Goal: Task Accomplishment & Management: Complete application form

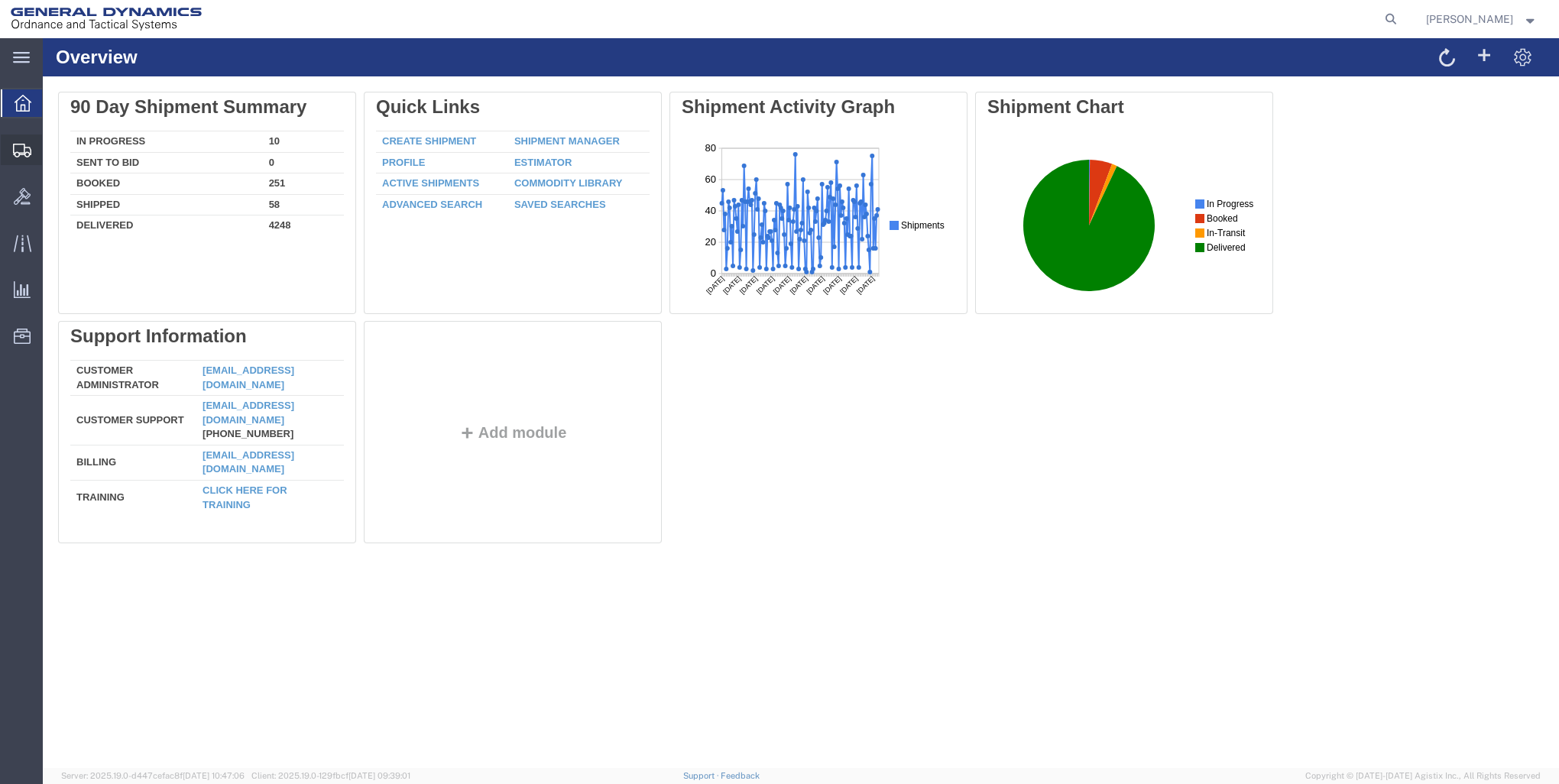
click at [0, 0] on span "Create Shipment" at bounding box center [0, 0] width 0 height 0
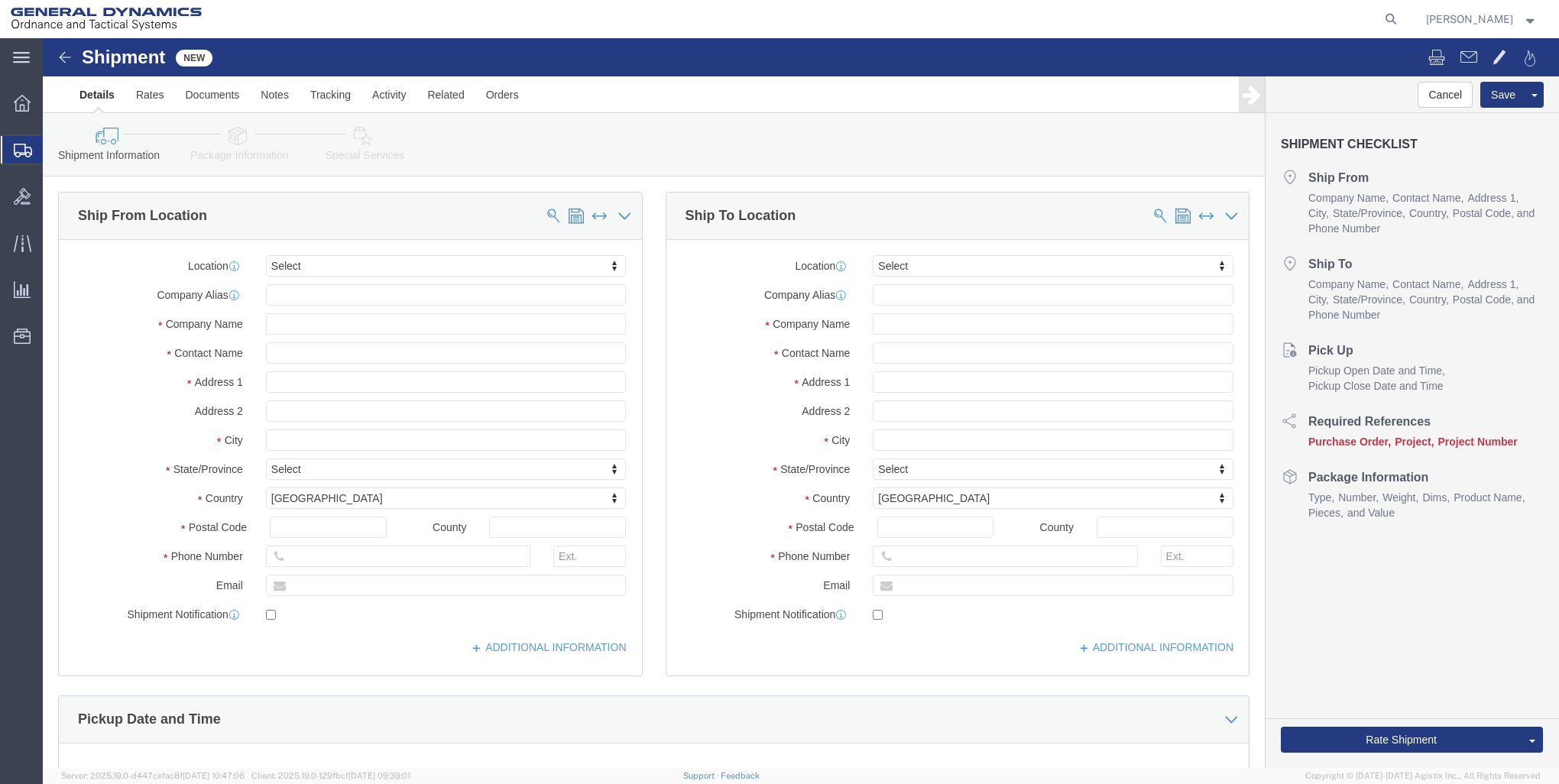
select select
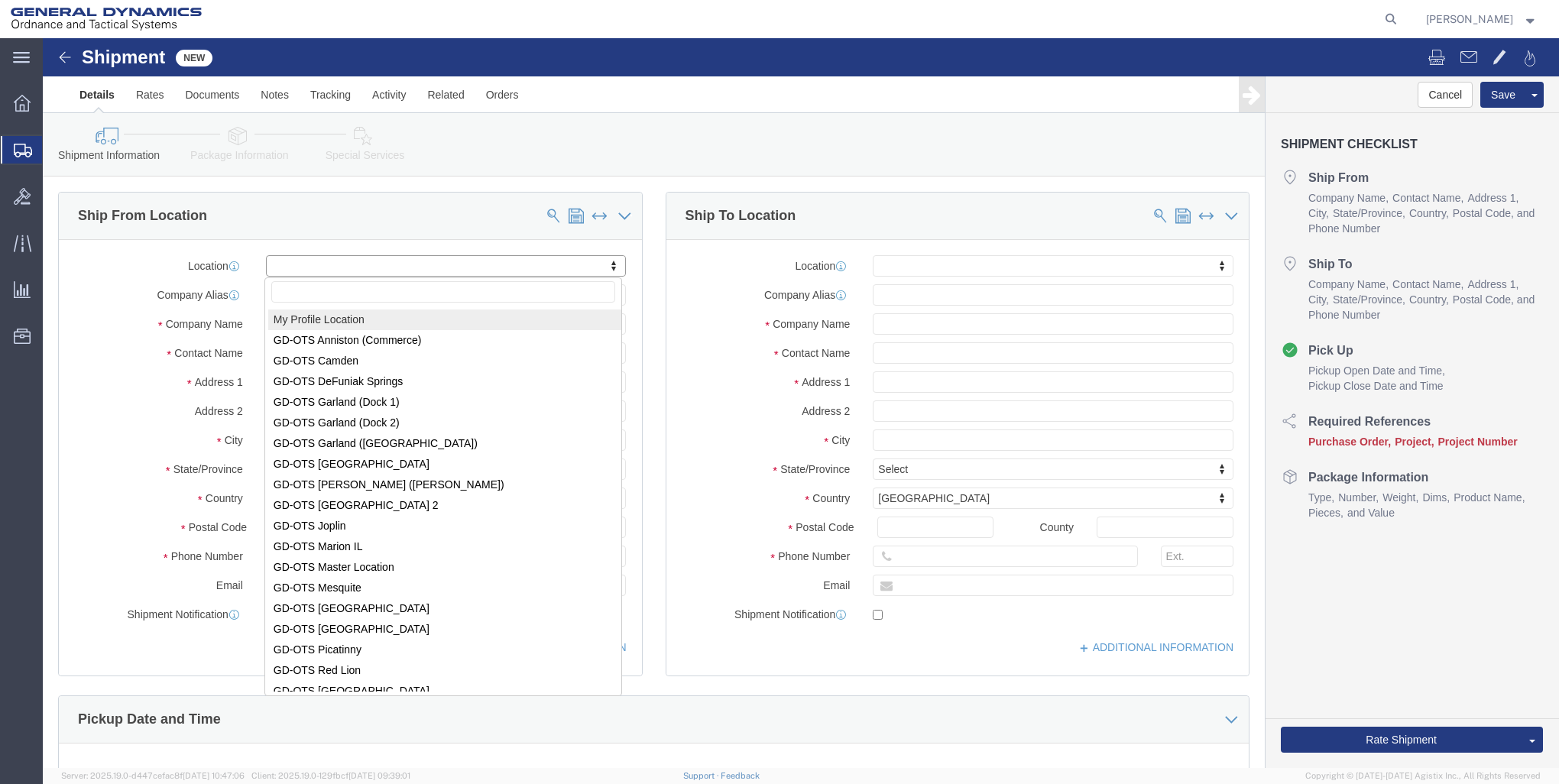
select select "MYPROFILE"
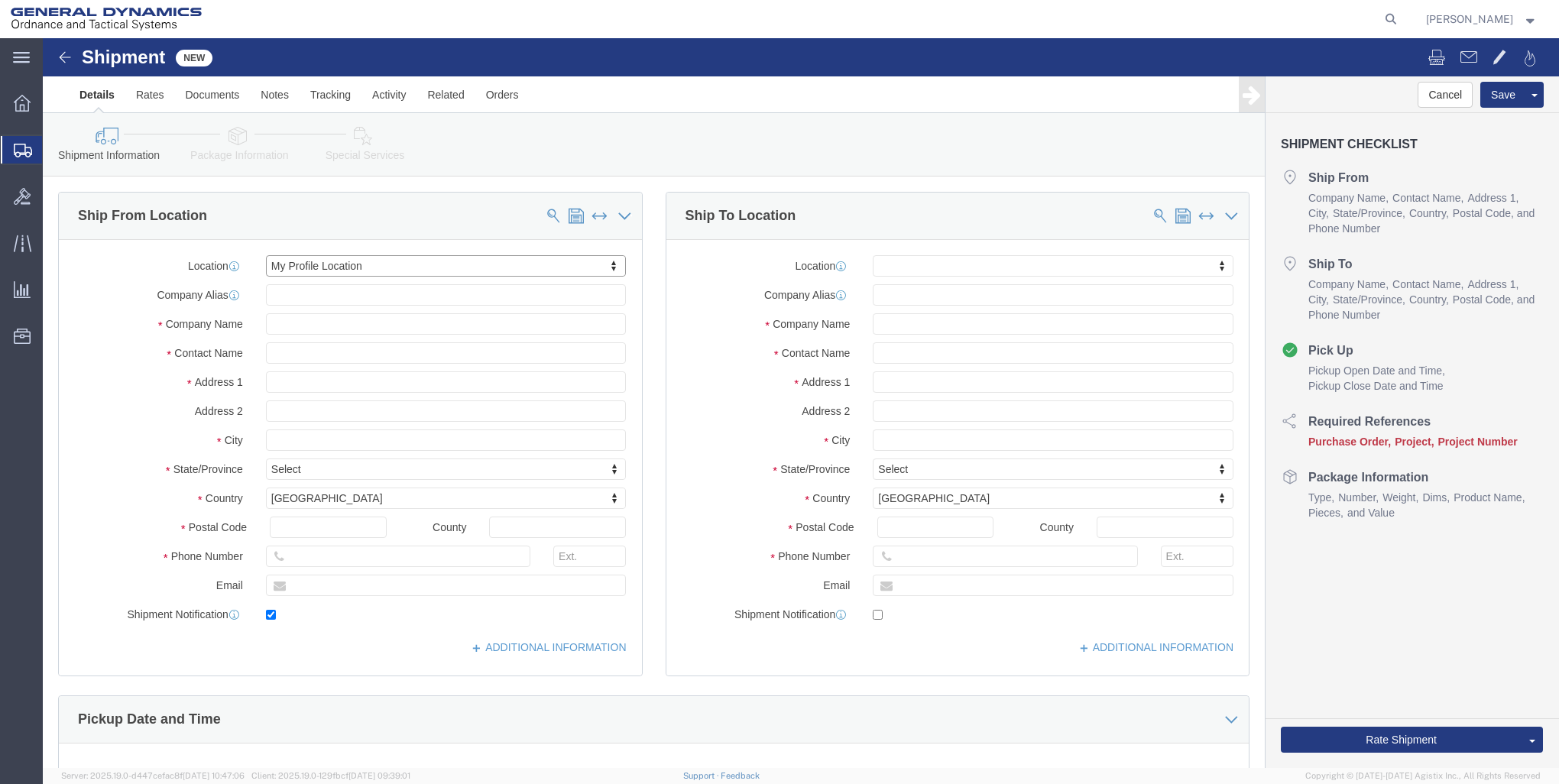
type input "General Dynamics - OTS"
type input "[PERSON_NAME]"
type input "[STREET_ADDRESS]"
type input "SACO"
type input "04072"
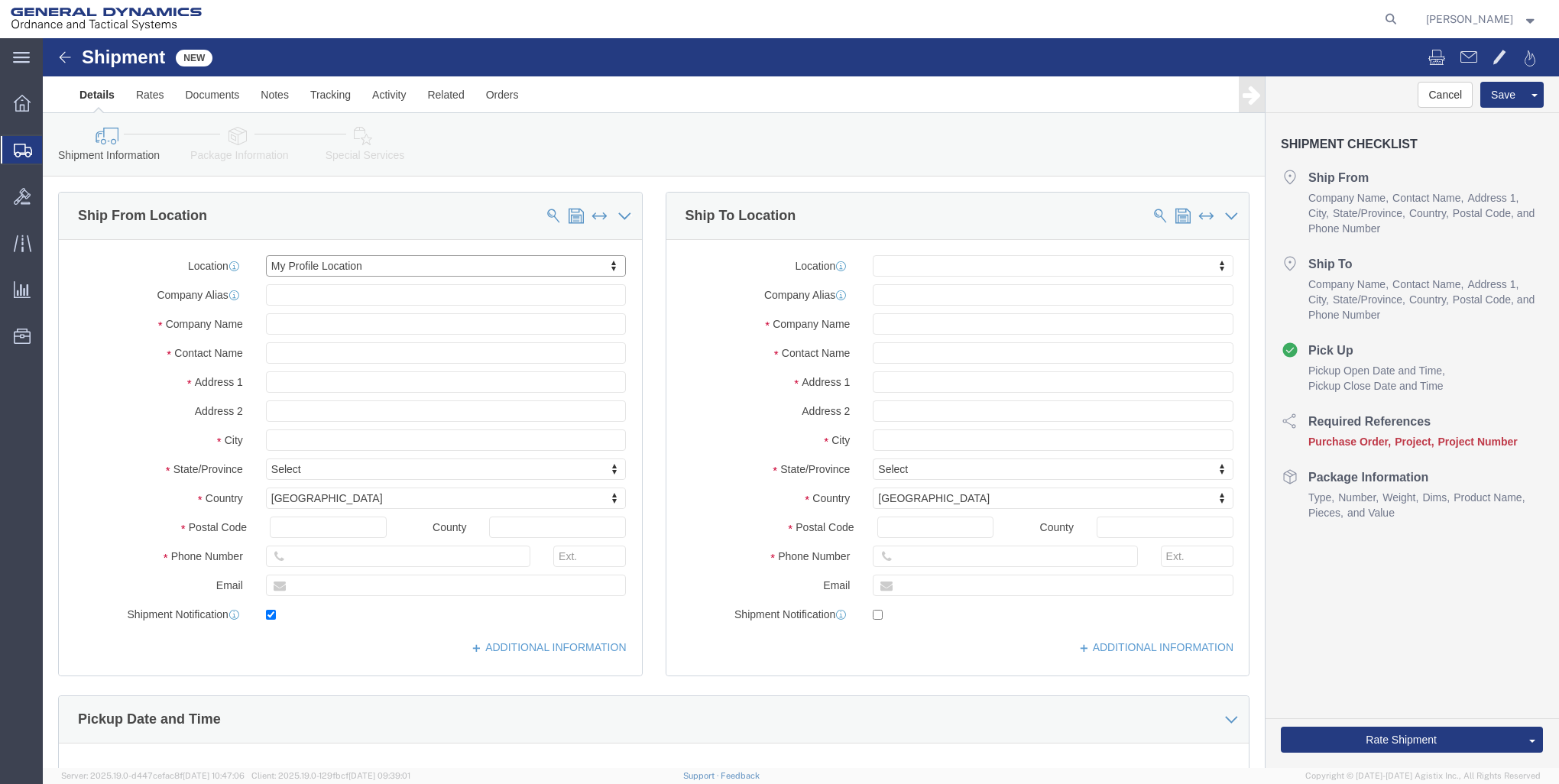
type input "[PHONE_NUMBER]"
type input "[EMAIL_ADDRESS][PERSON_NAME][DOMAIN_NAME]"
checkbox input "true"
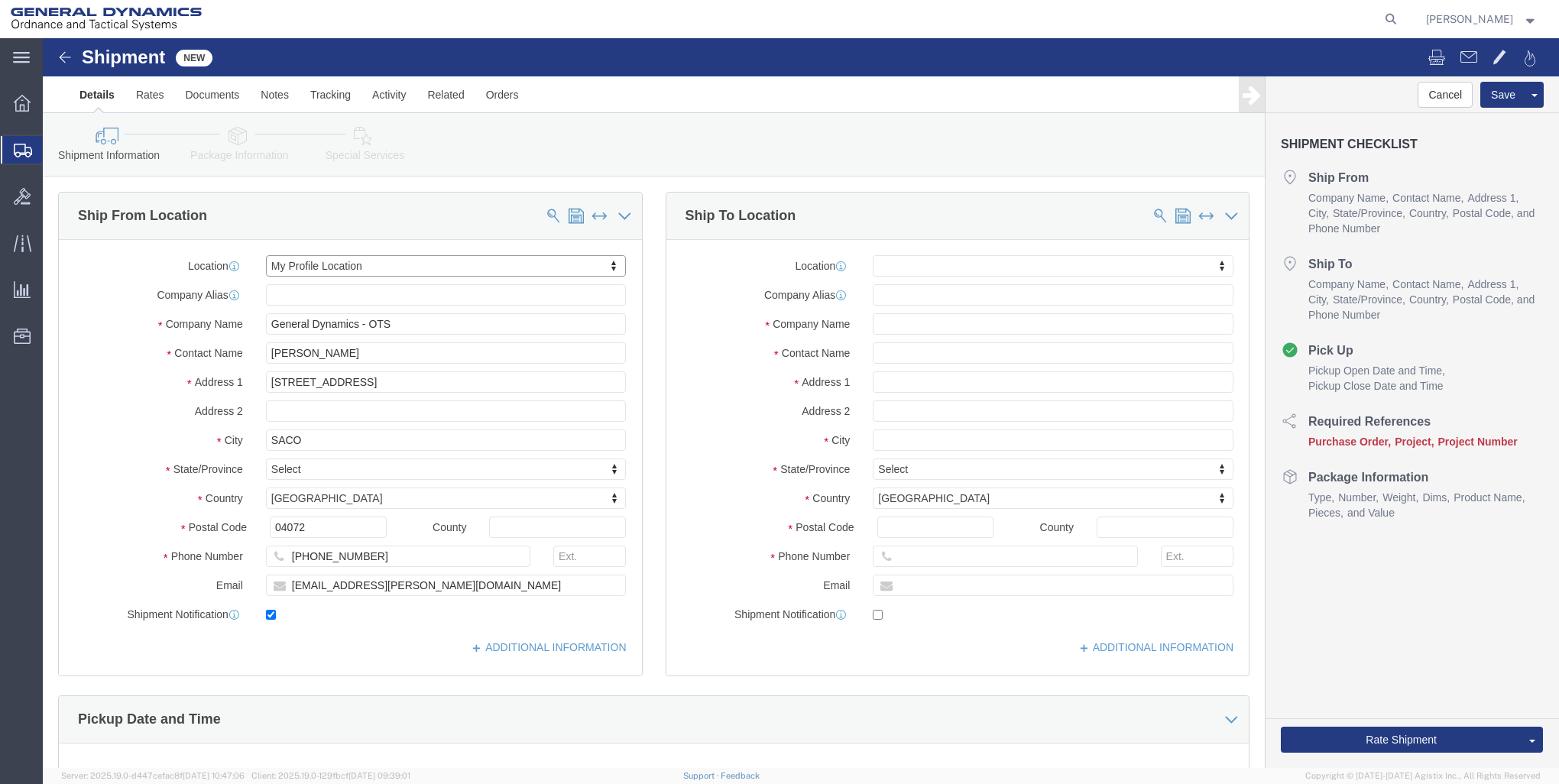
select select "ME"
click input "text"
type input "t"
type input "THE BOEING COMPANY"
type input "RECEIVING"
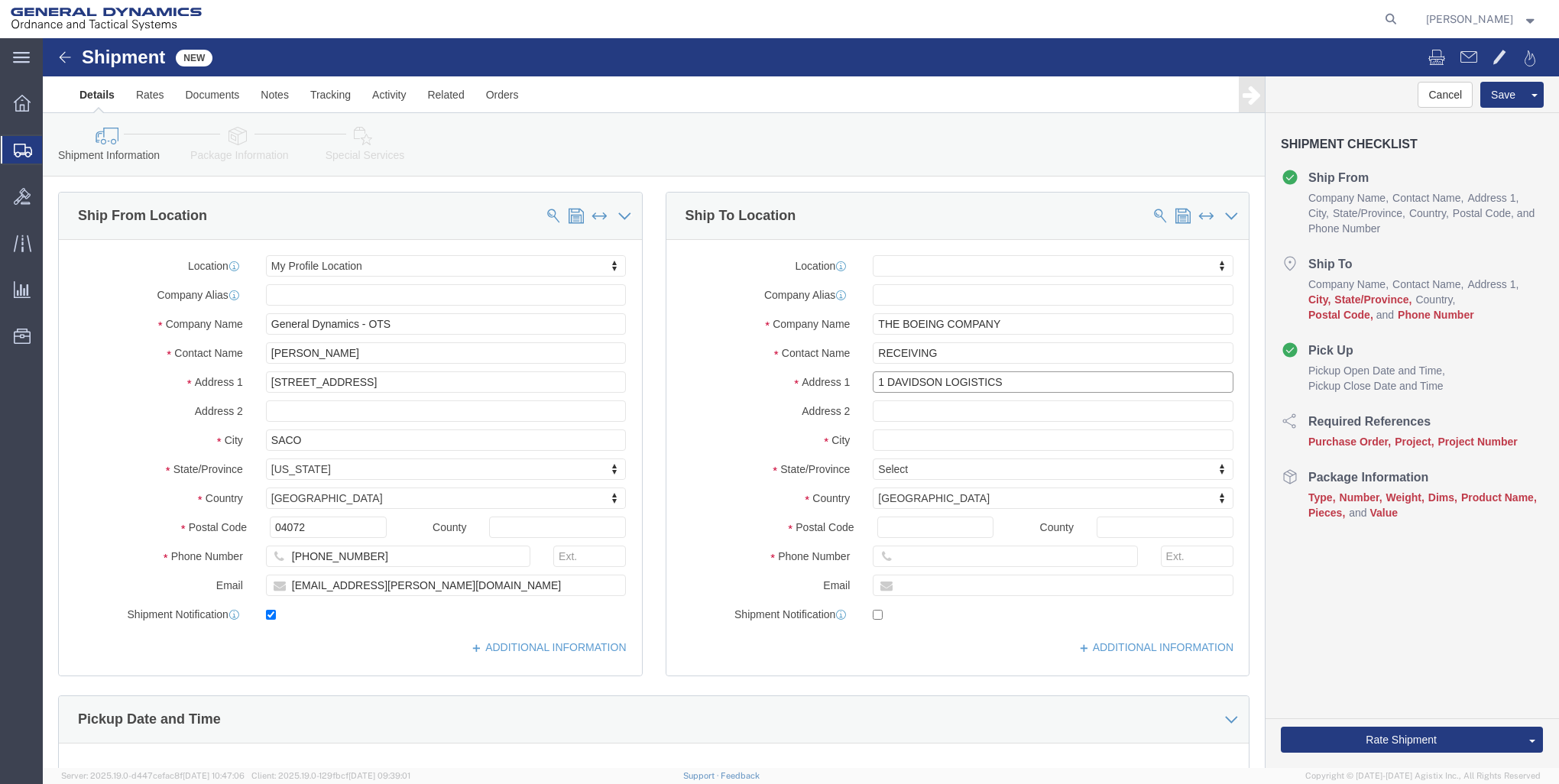
type input "1 DAVIDSON LOGISTICS"
select select
type input "BRIDGETON"
select select
type input "M"
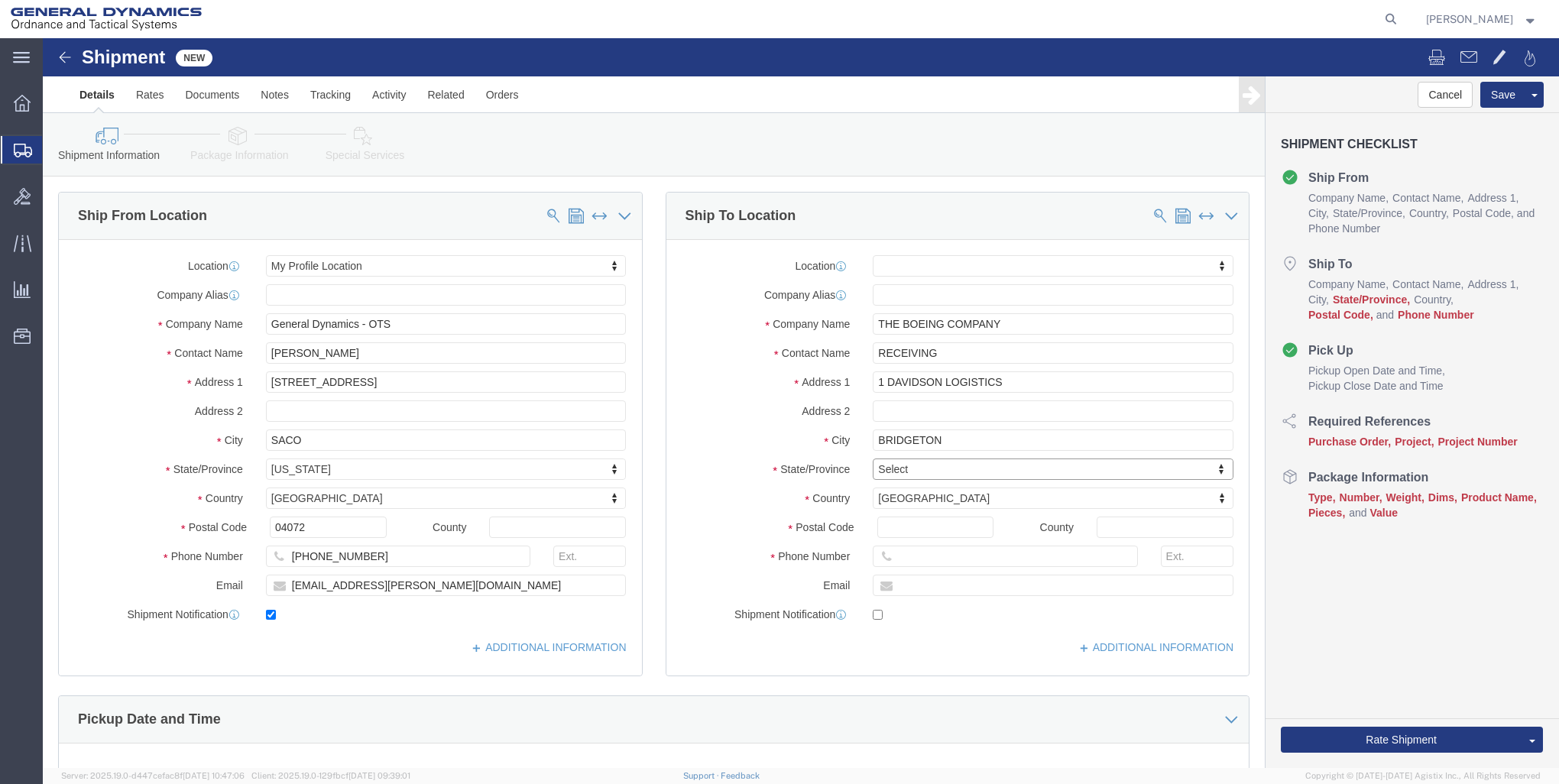
type input "M"
type input "MIS"
drag, startPoint x: 873, startPoint y: 389, endPoint x: 869, endPoint y: 403, distance: 14.6
select select
select select "MO"
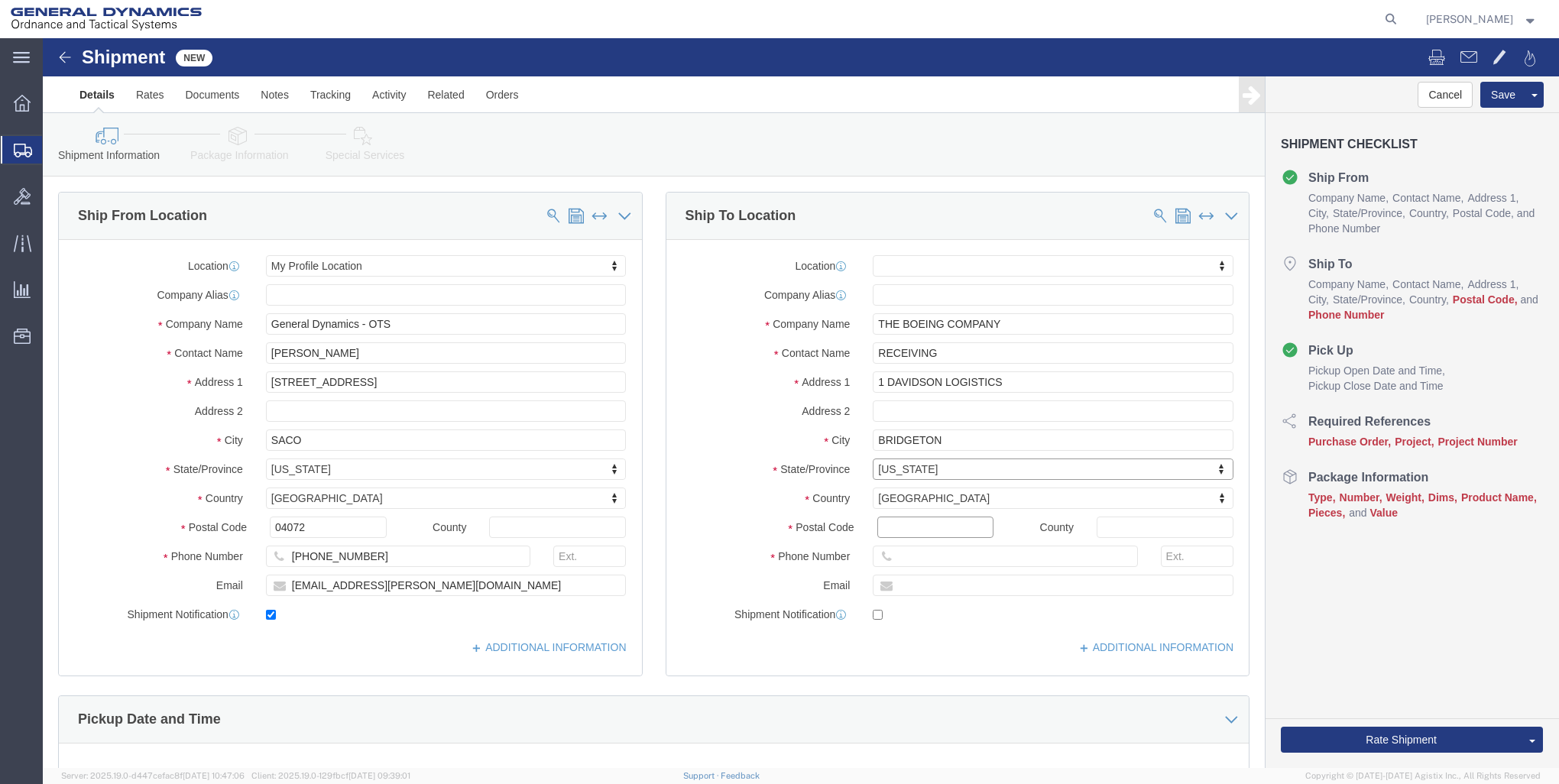
click input "Postal Code"
type input "63044"
select select
click div "Postal Code 63044"
click input "text"
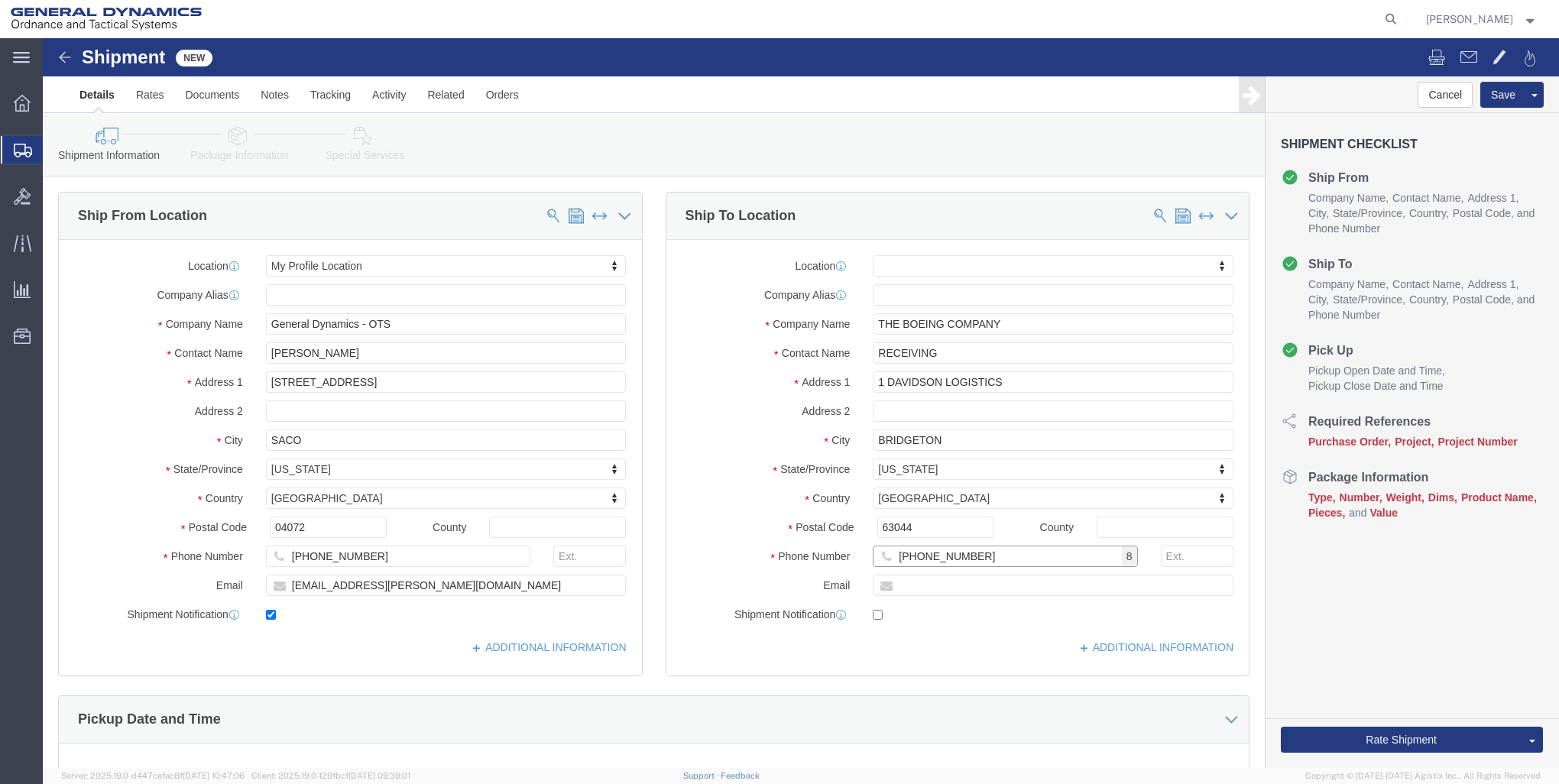
type input "[PHONE_NUMBER]"
click label "City"
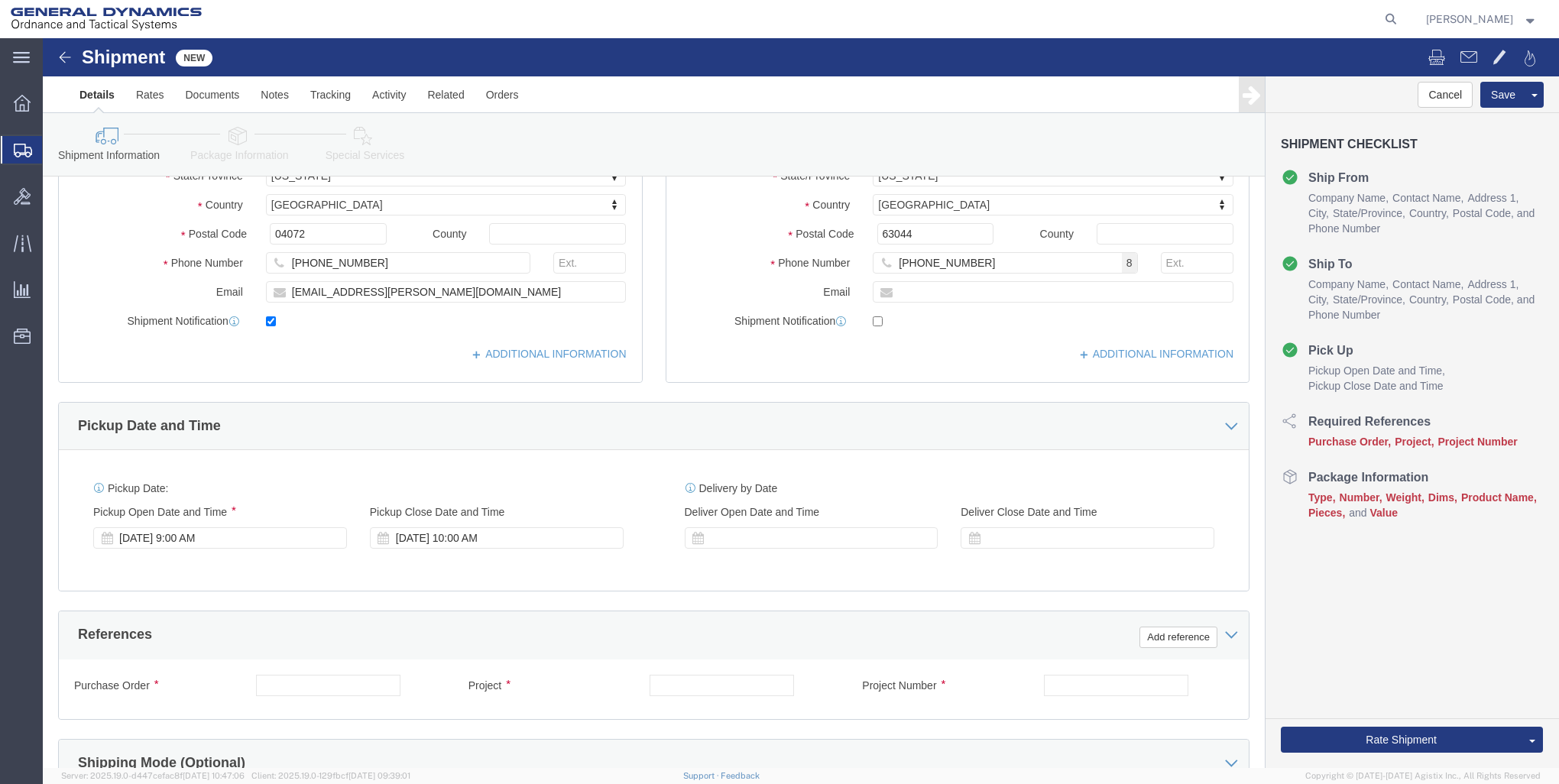
scroll to position [305, 0]
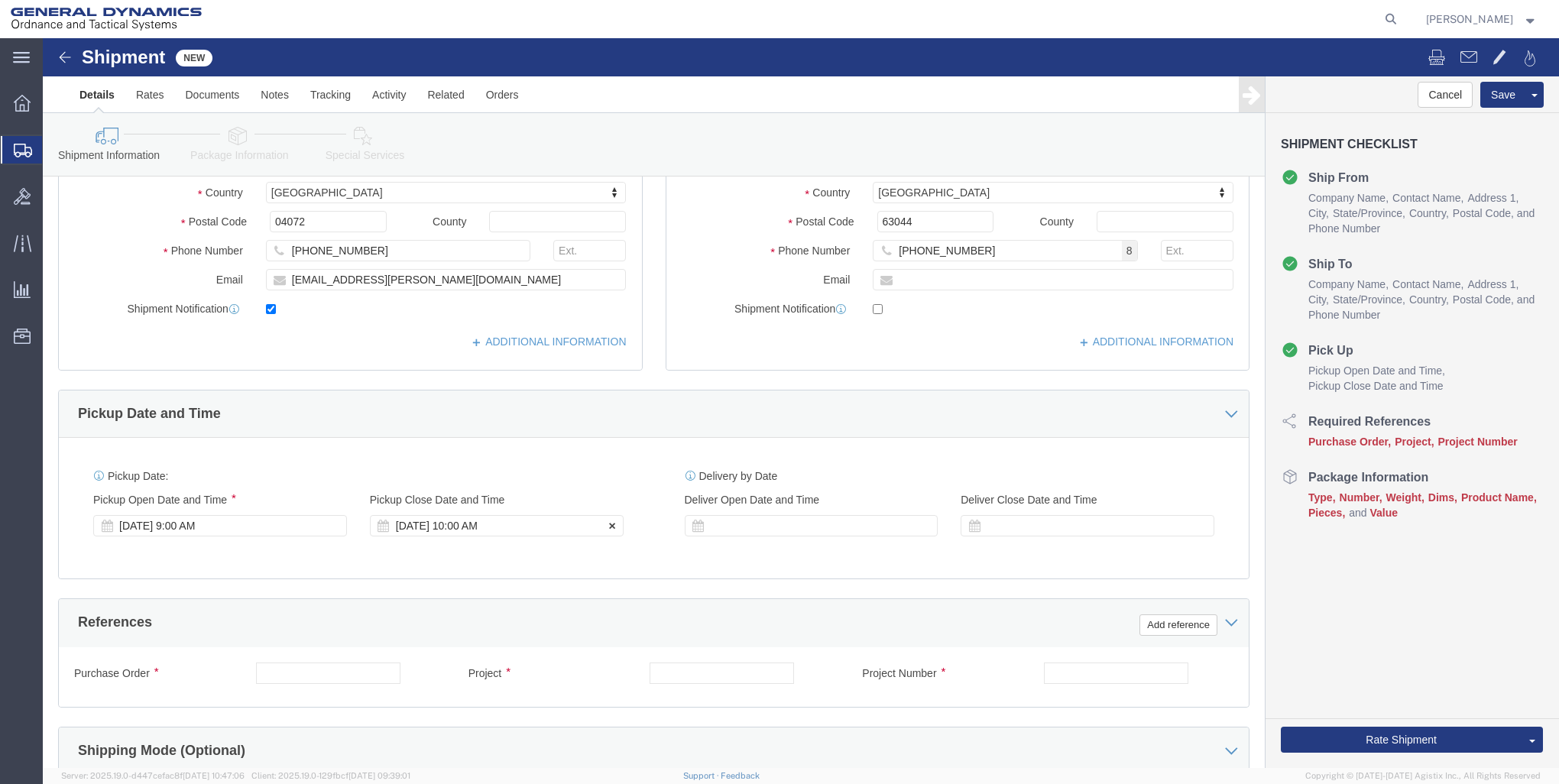
click div "[DATE] 10:00 AM"
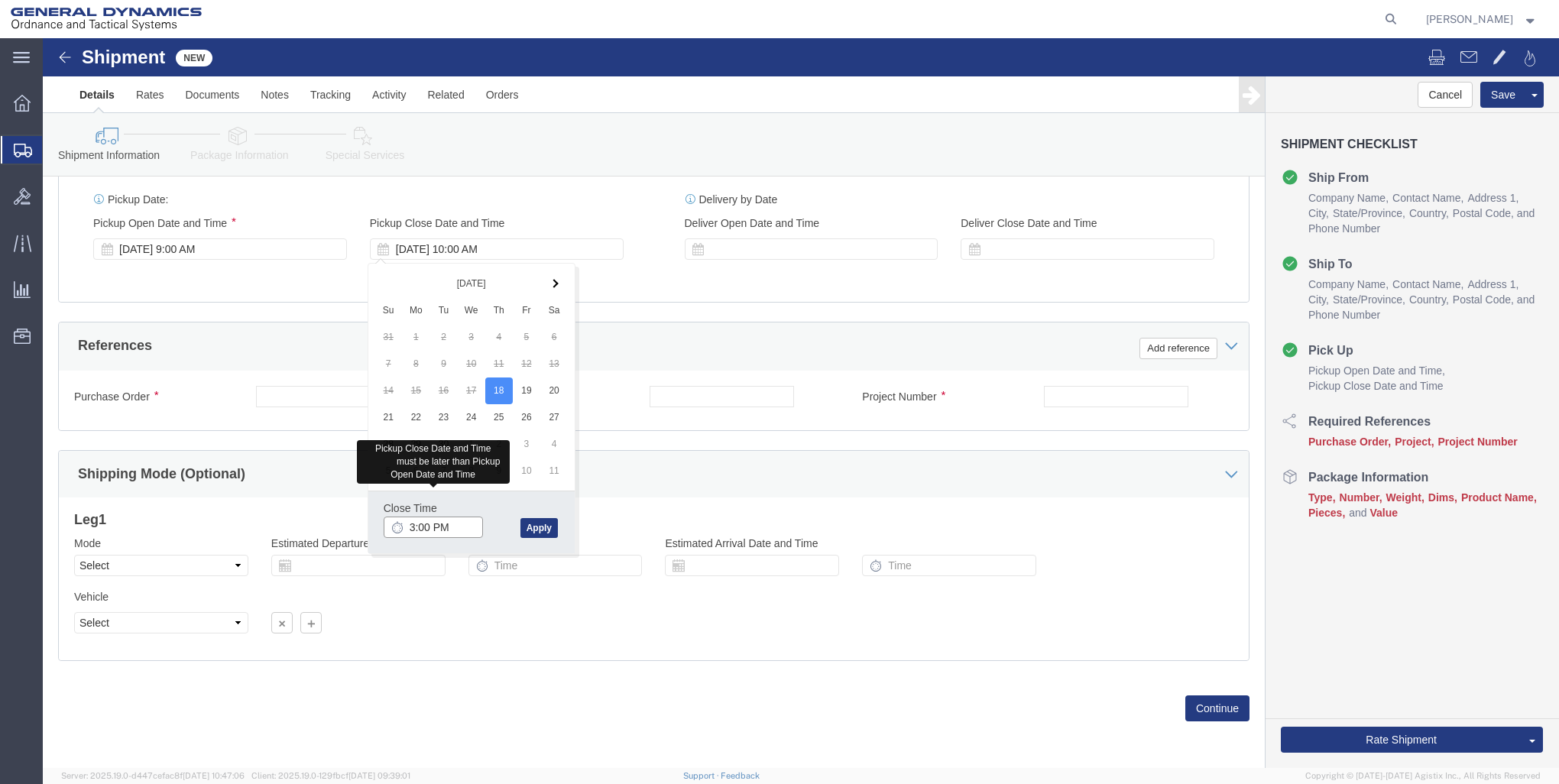
type input "3:00 PM"
click button "Apply"
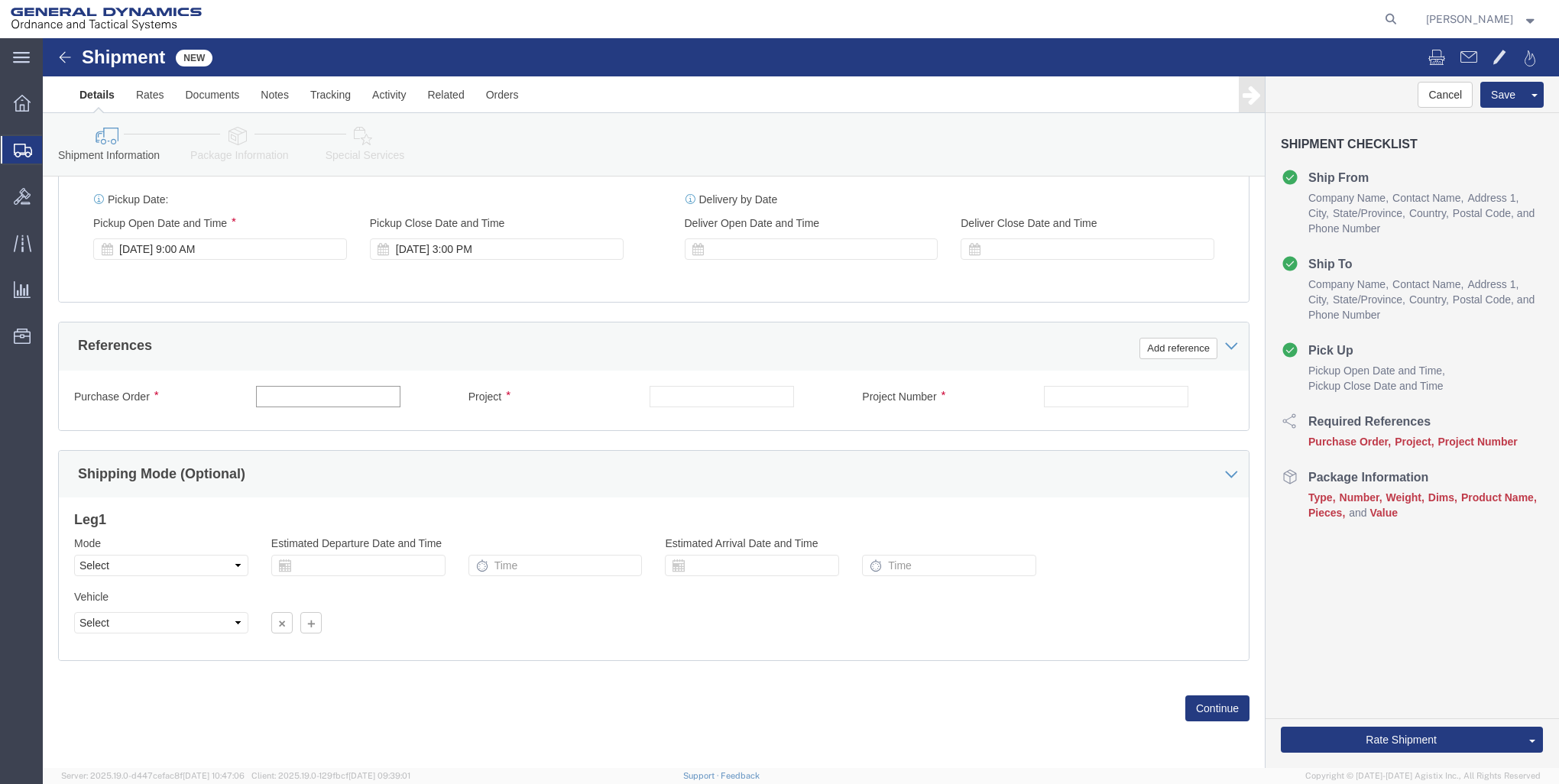
click input "text"
type input "21100298.3000.3002"
click input "text"
type input "28817"
type input "2365402"
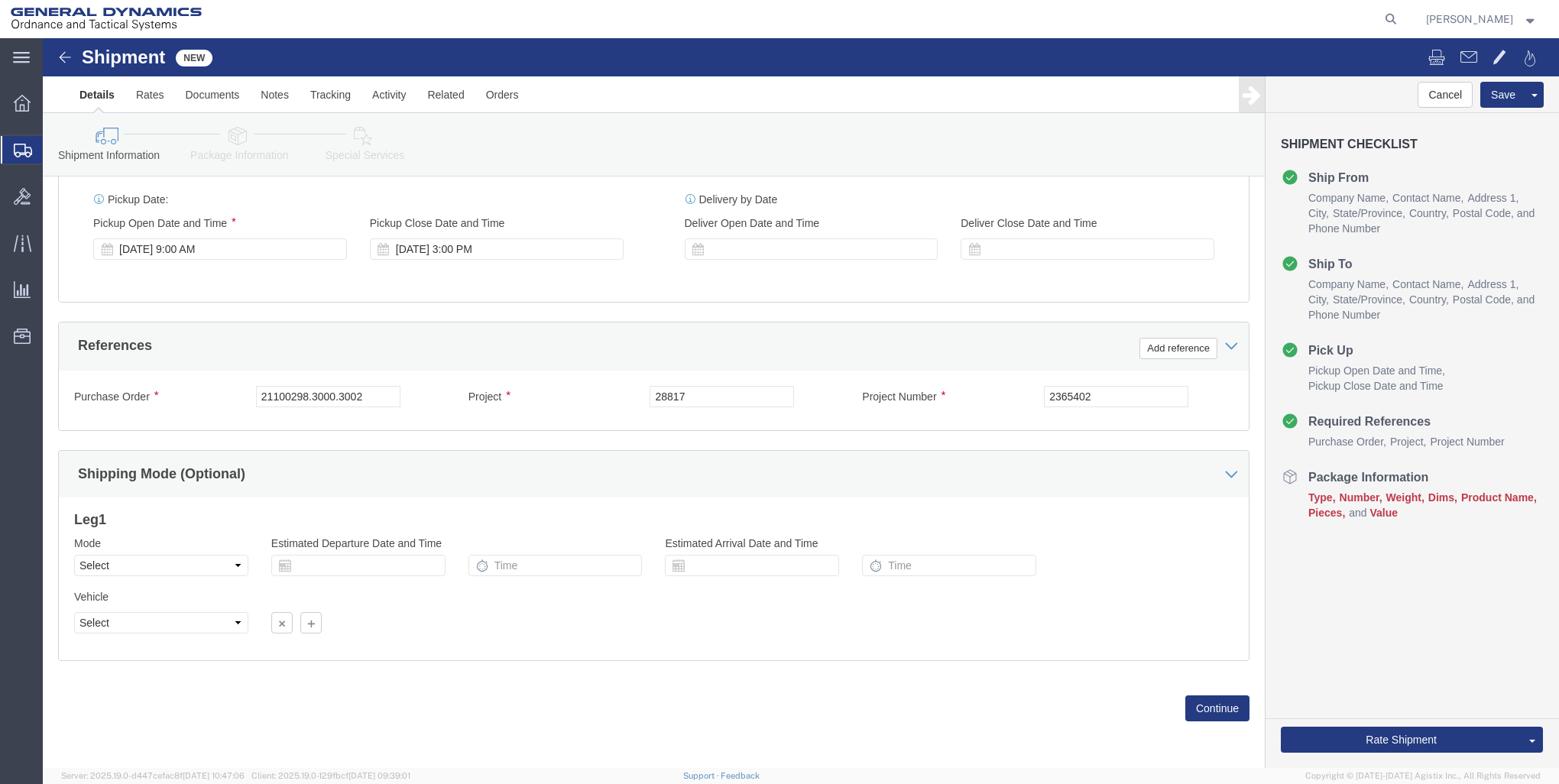
click div "Shipping Mode (Optional)"
click button "Continue"
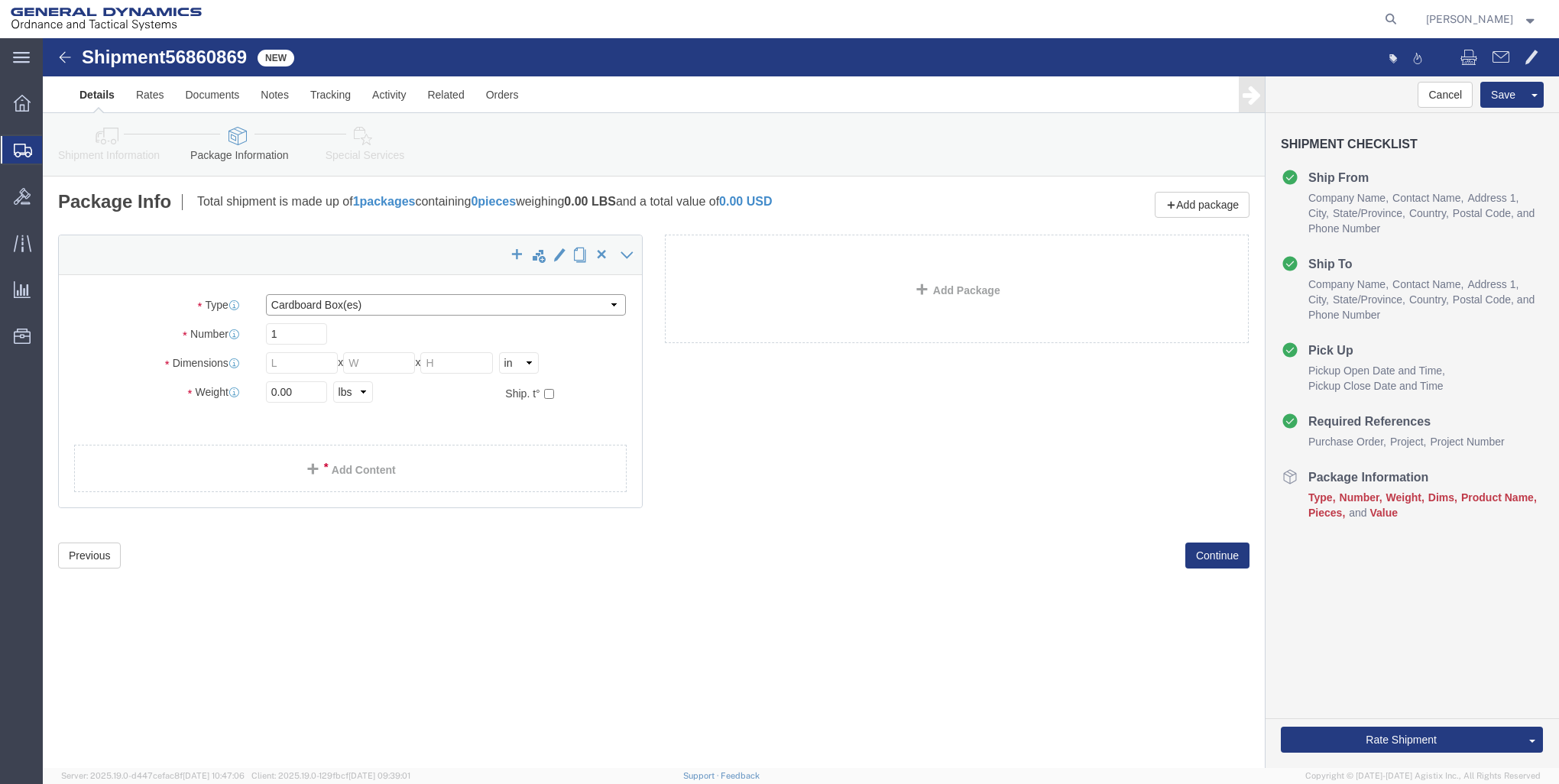
click select "Select Bale(s) Basket(s) Bolt(s) Bottle(s) Buckets Bulk Bundle(s) Can(s) Cardbo…"
select select "CRAT"
click select "Select Bale(s) Basket(s) Bolt(s) Bottle(s) Buckets Bulk Bundle(s) Can(s) Cardbo…"
click input "text"
type input "62"
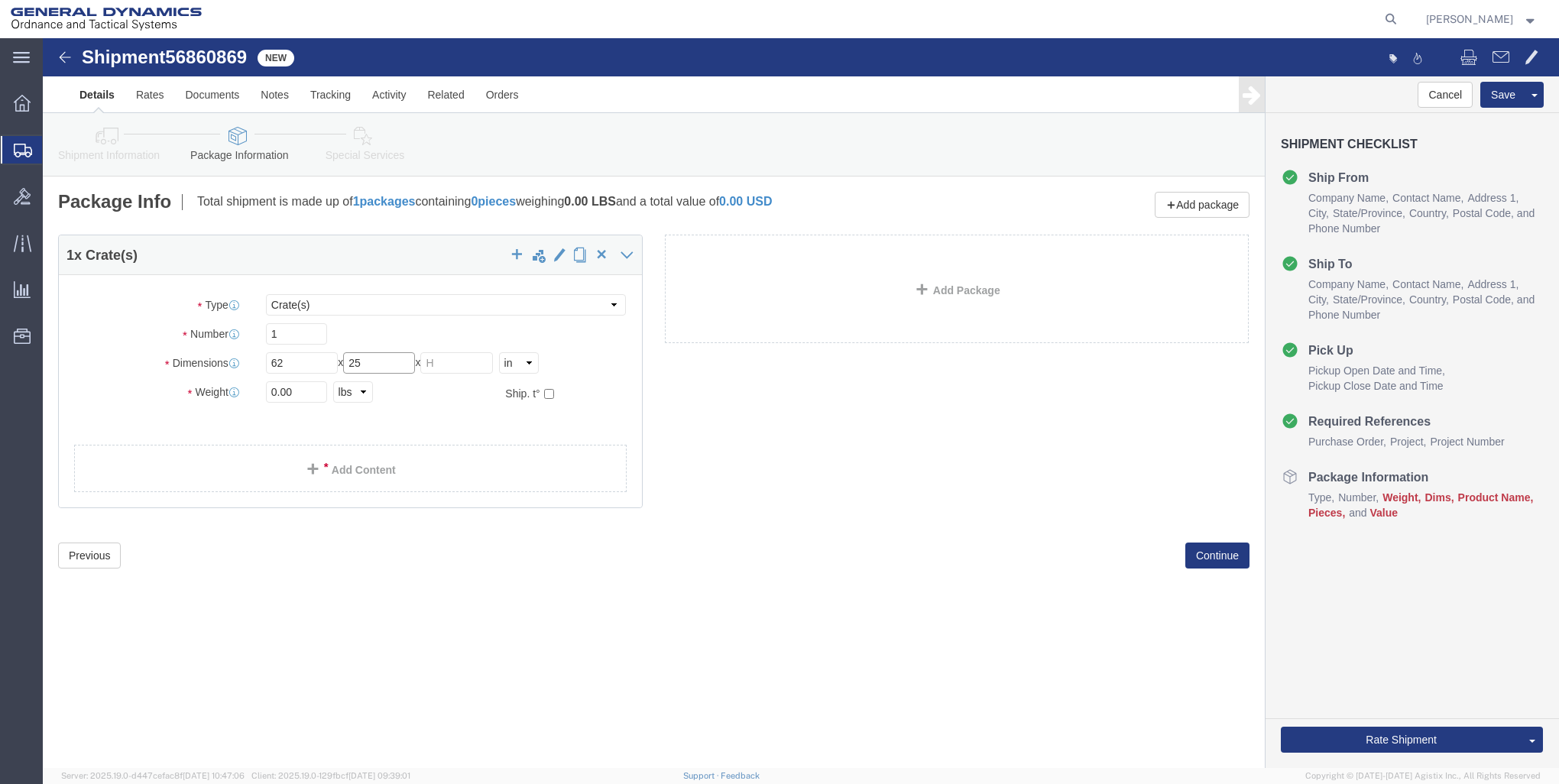
type input "25"
type input "29"
type input "181"
click link "Add Content"
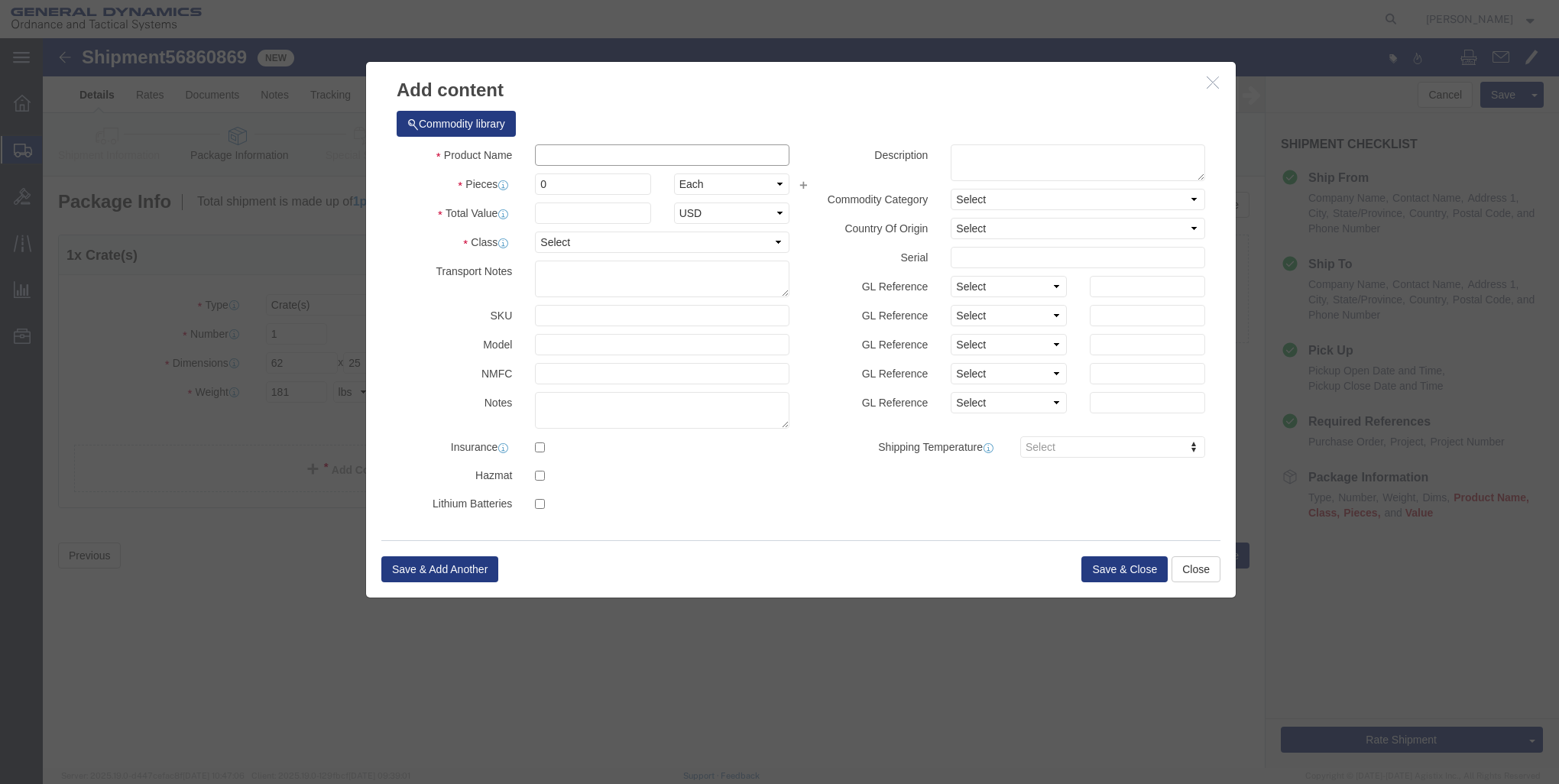
click input "text"
type input "CHUTE ASSEMBLY"
type input "1"
click input "text"
type input "1"
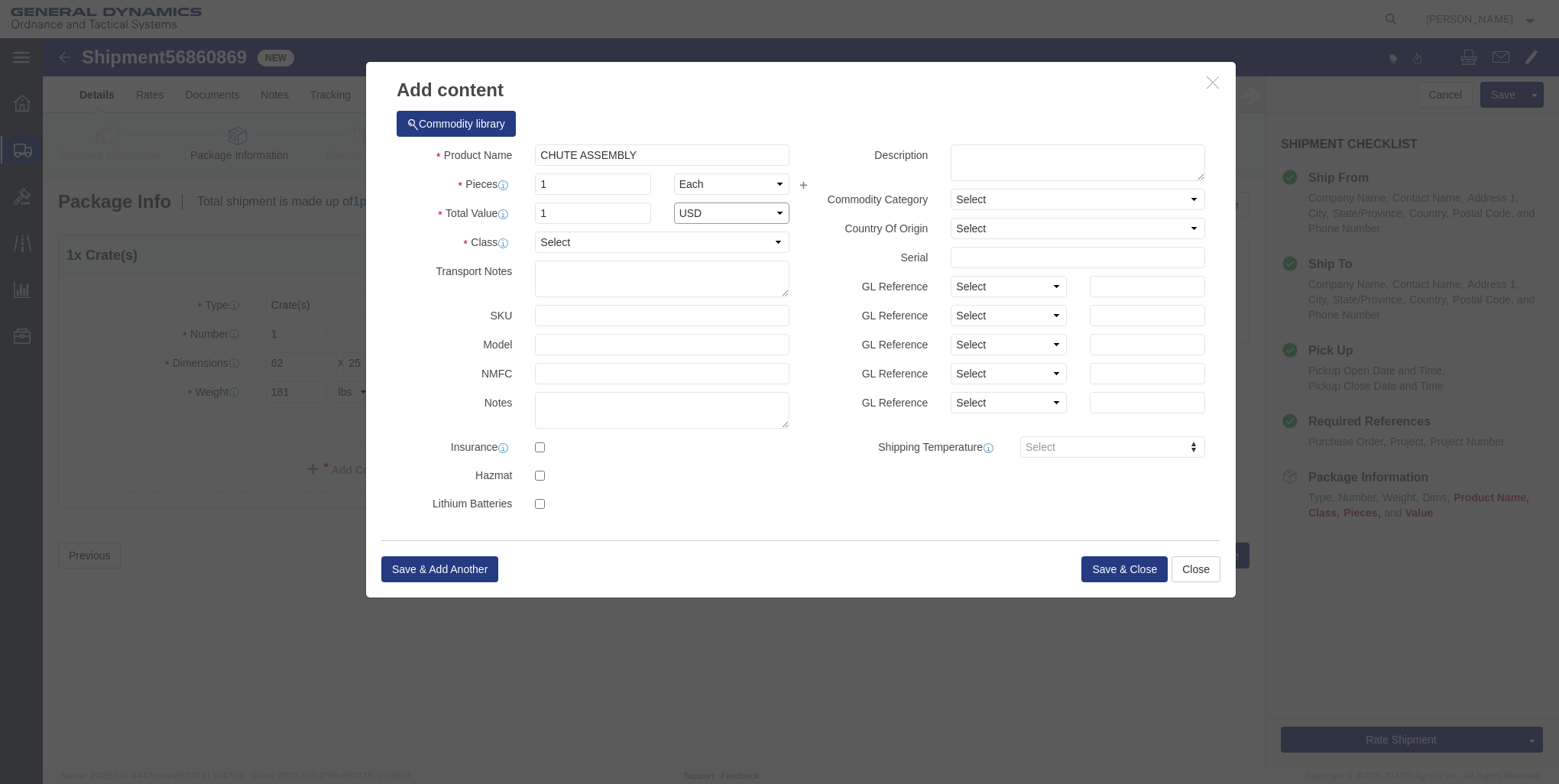
select select "USD"
select select "250"
click button "Save & Close"
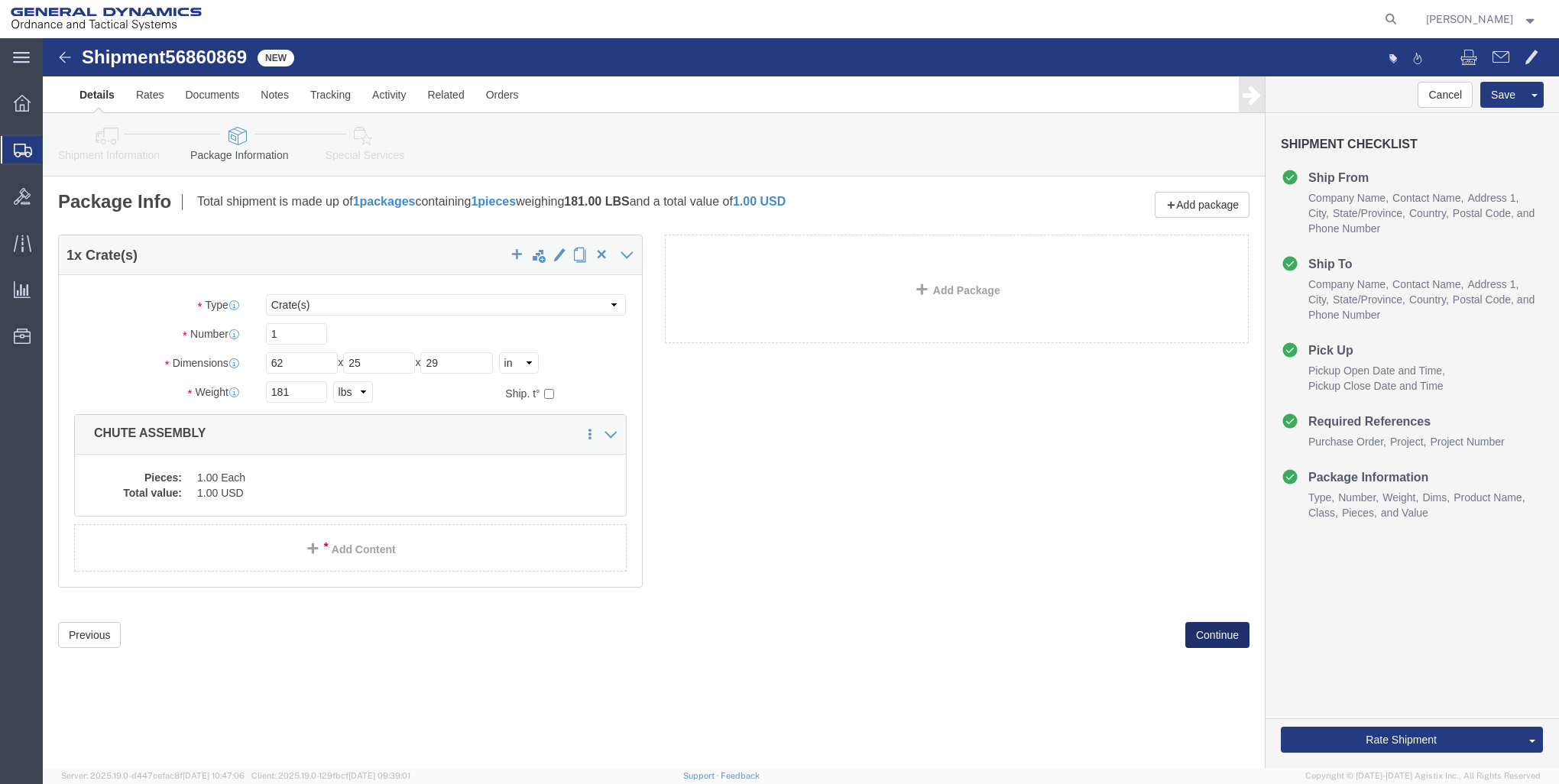
click button "Continue"
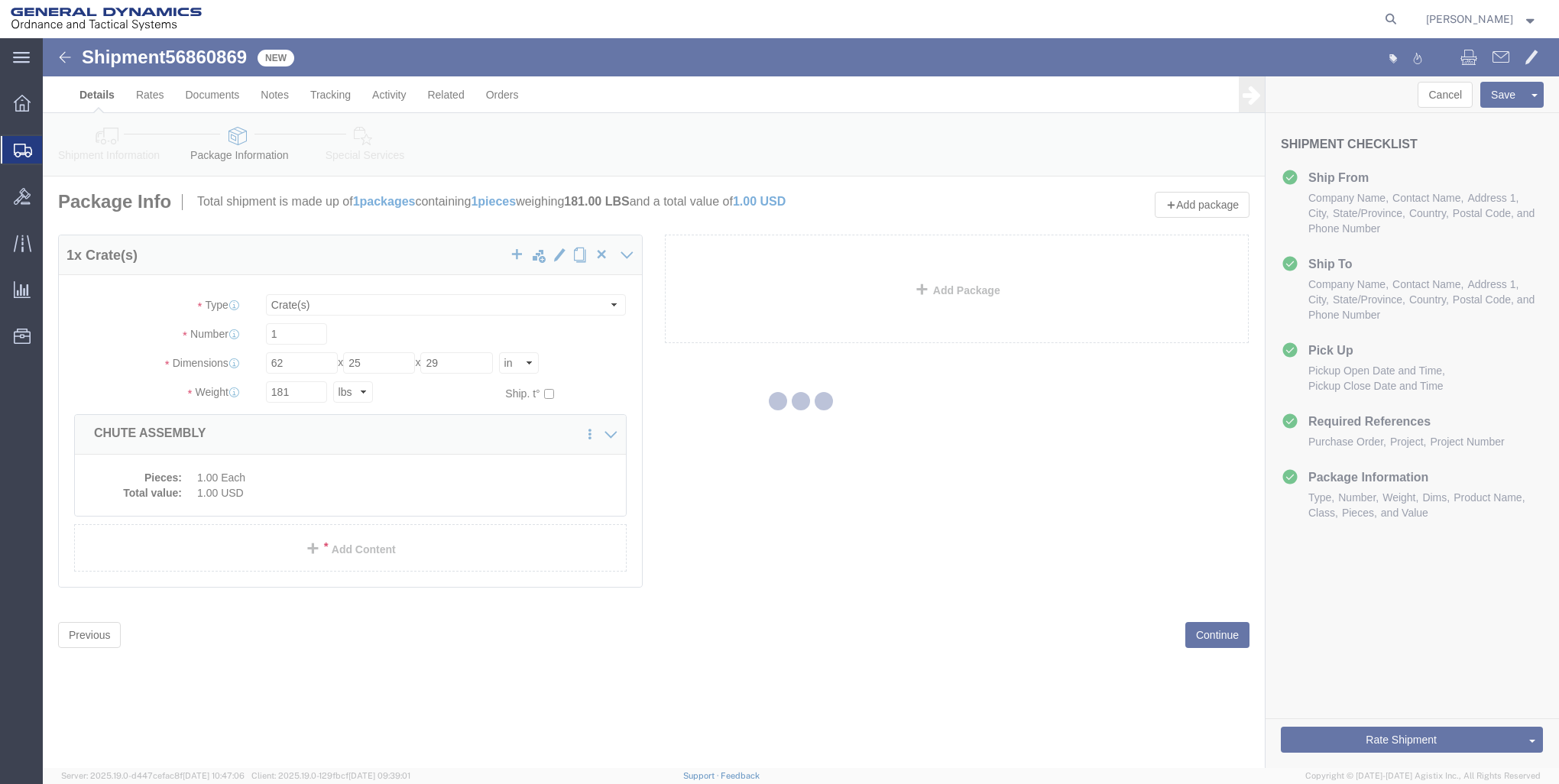
select select
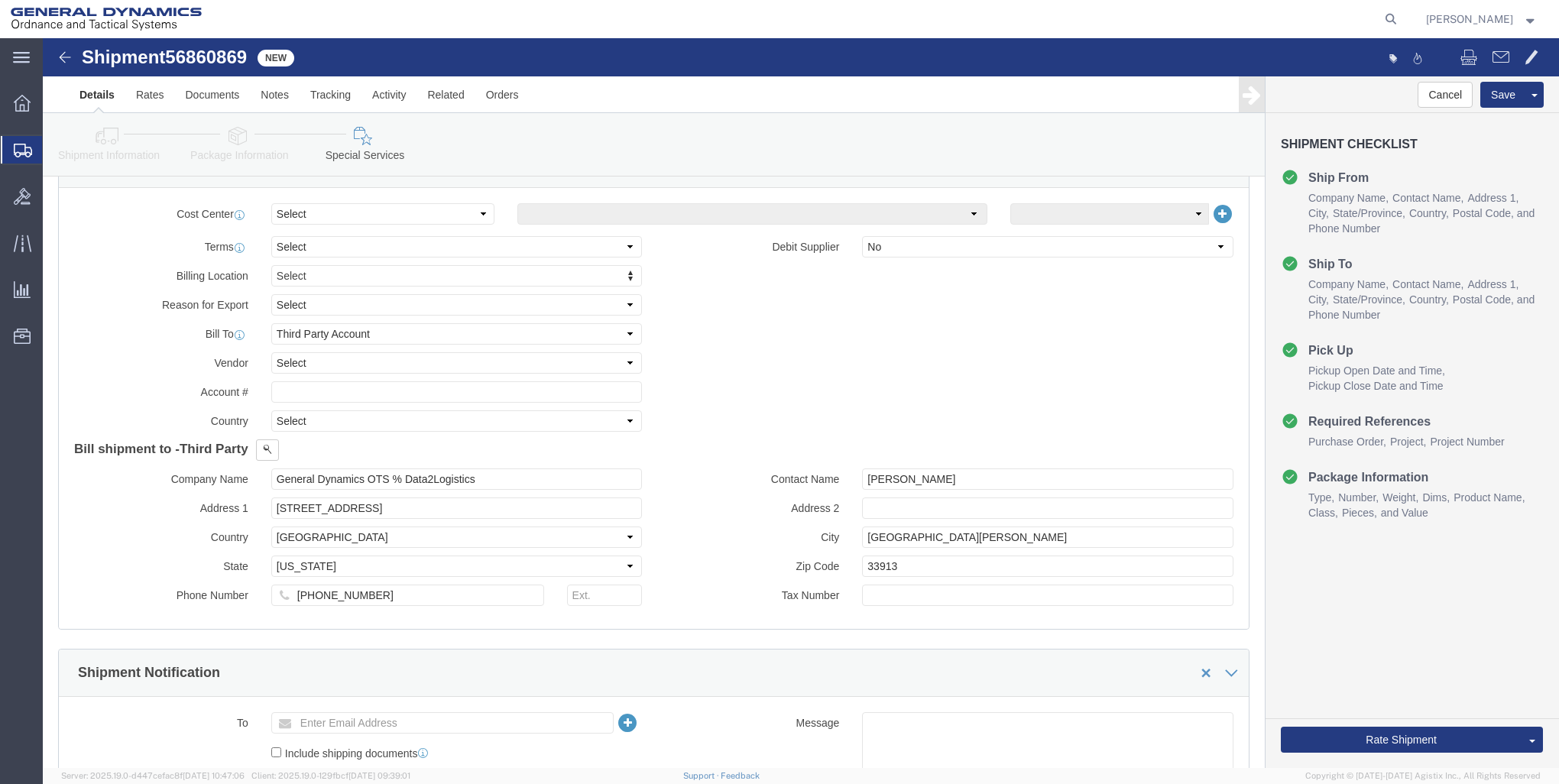
scroll to position [841, 0]
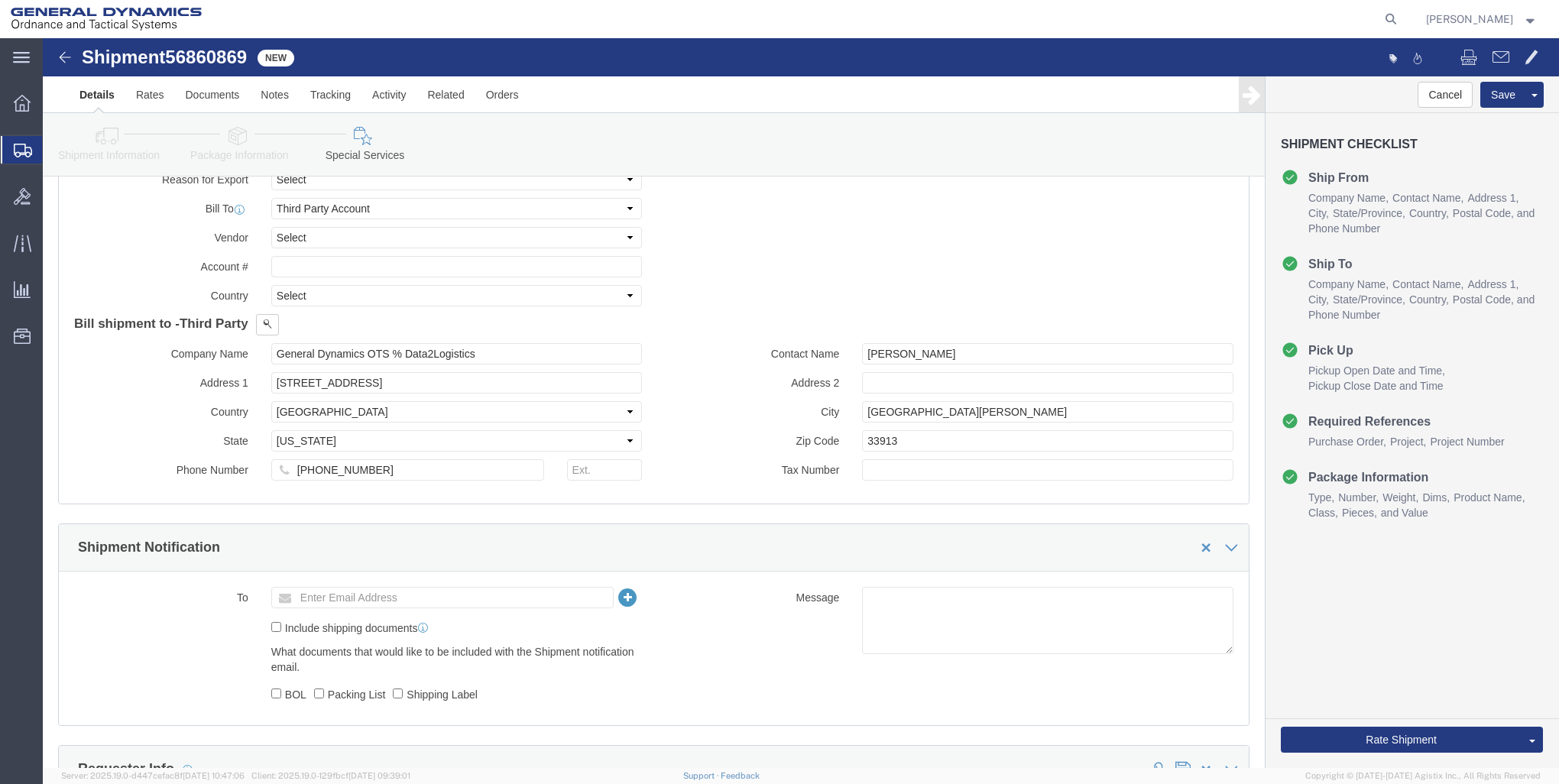
click div "Rate Shipment Send To Bid Rate And Send To Bid"
click button "Rate Shipment"
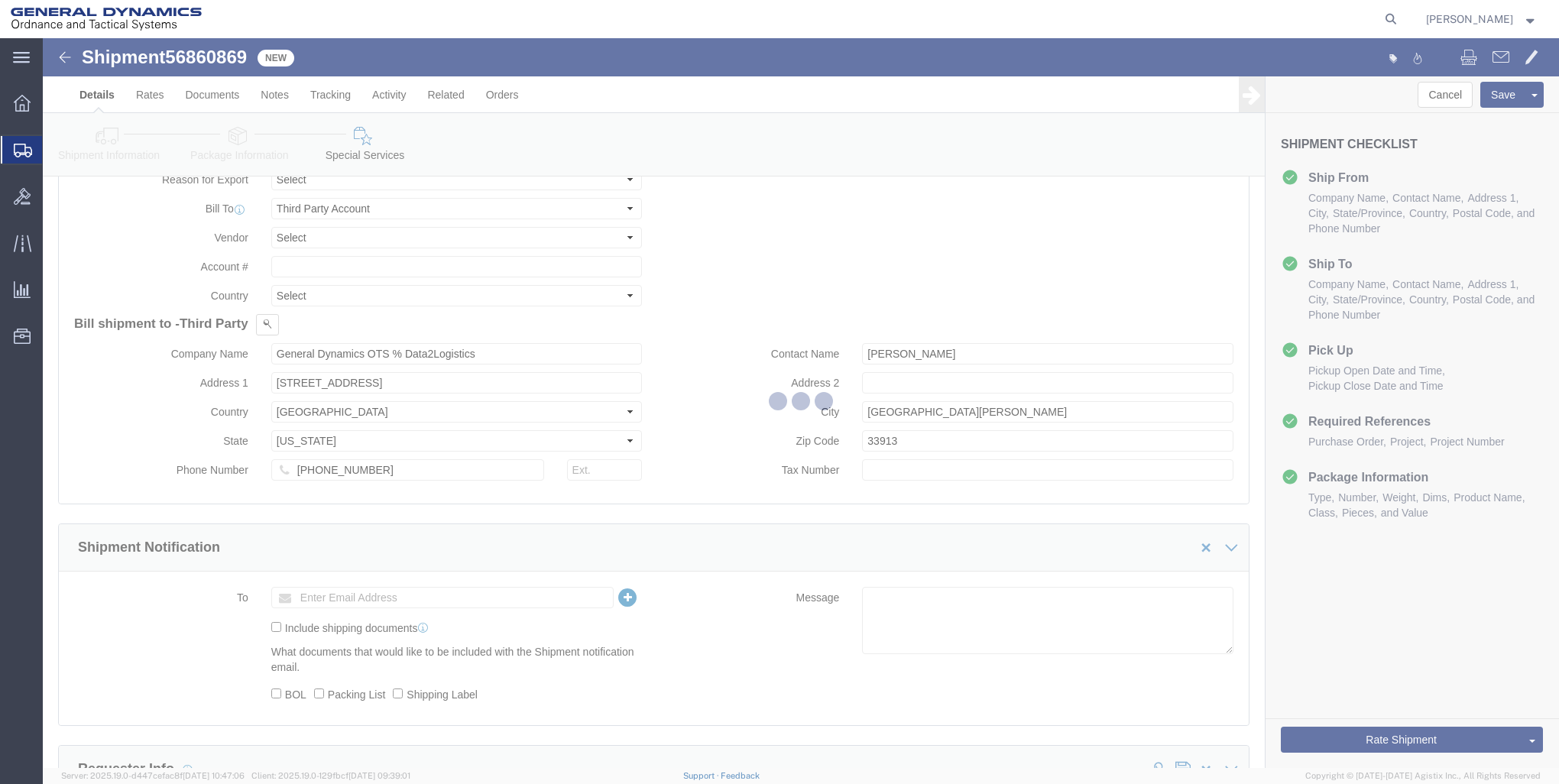
scroll to position [0, 0]
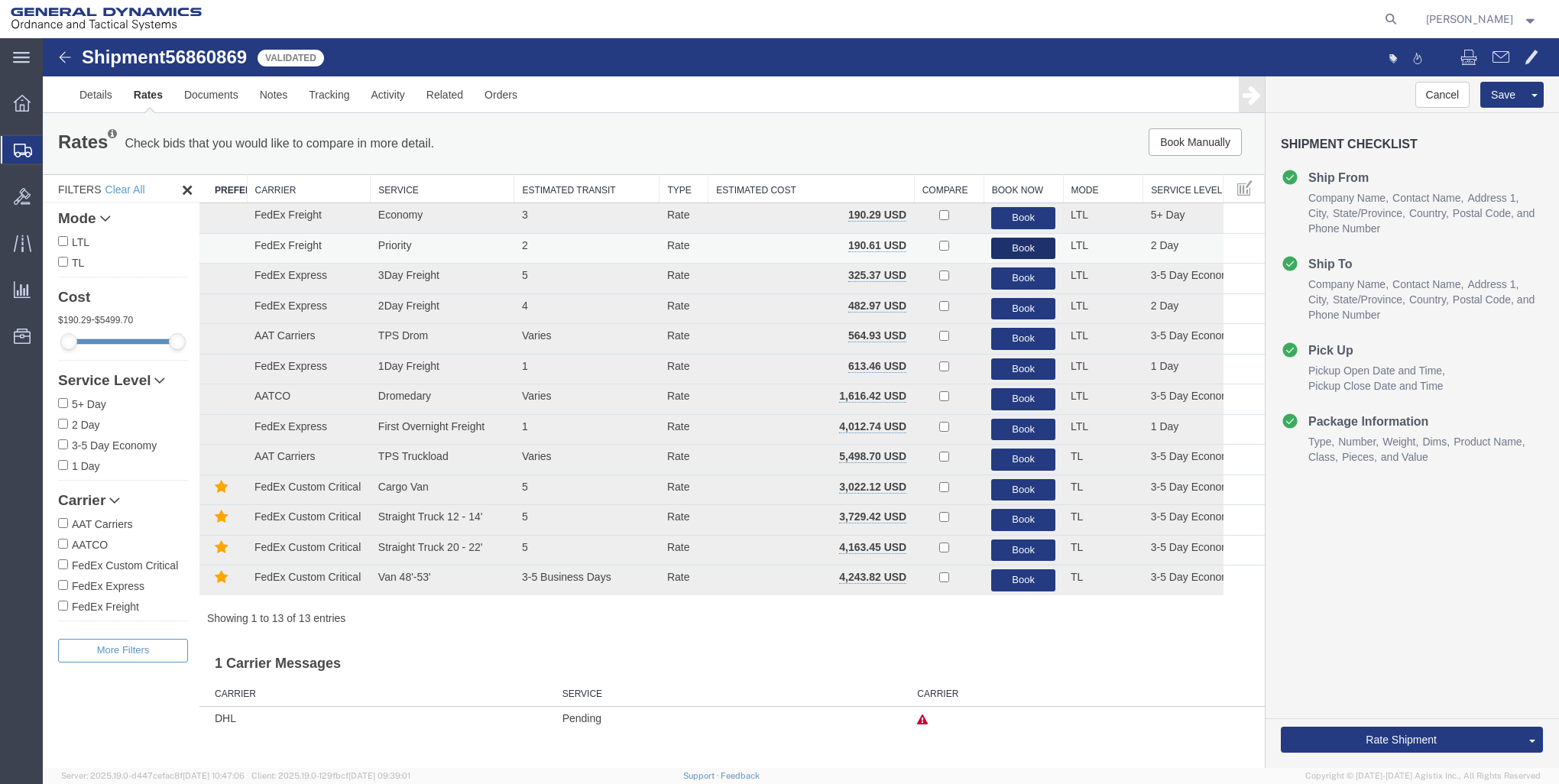
click at [1028, 250] on button "Book" at bounding box center [1024, 248] width 64 height 22
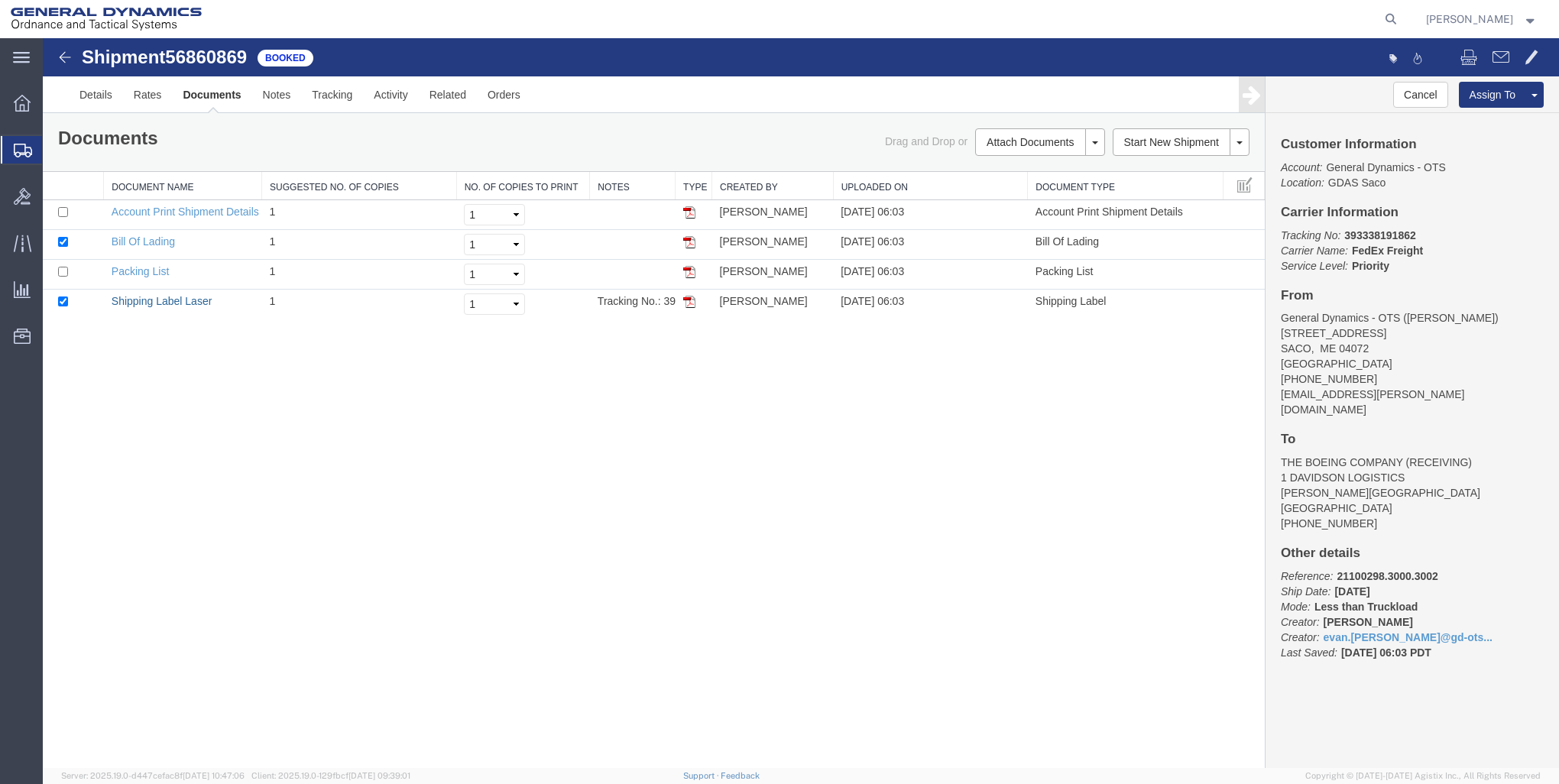
drag, startPoint x: 181, startPoint y: 304, endPoint x: 546, endPoint y: 392, distance: 375.5
click at [181, 305] on link "Shipping Label Laser" at bounding box center [162, 301] width 101 height 12
click at [153, 233] on td "Bill Of Lading" at bounding box center [183, 245] width 158 height 30
drag, startPoint x: 153, startPoint y: 237, endPoint x: 348, endPoint y: 305, distance: 206.5
click at [153, 237] on link "Bill Of Lading" at bounding box center [143, 241] width 63 height 12
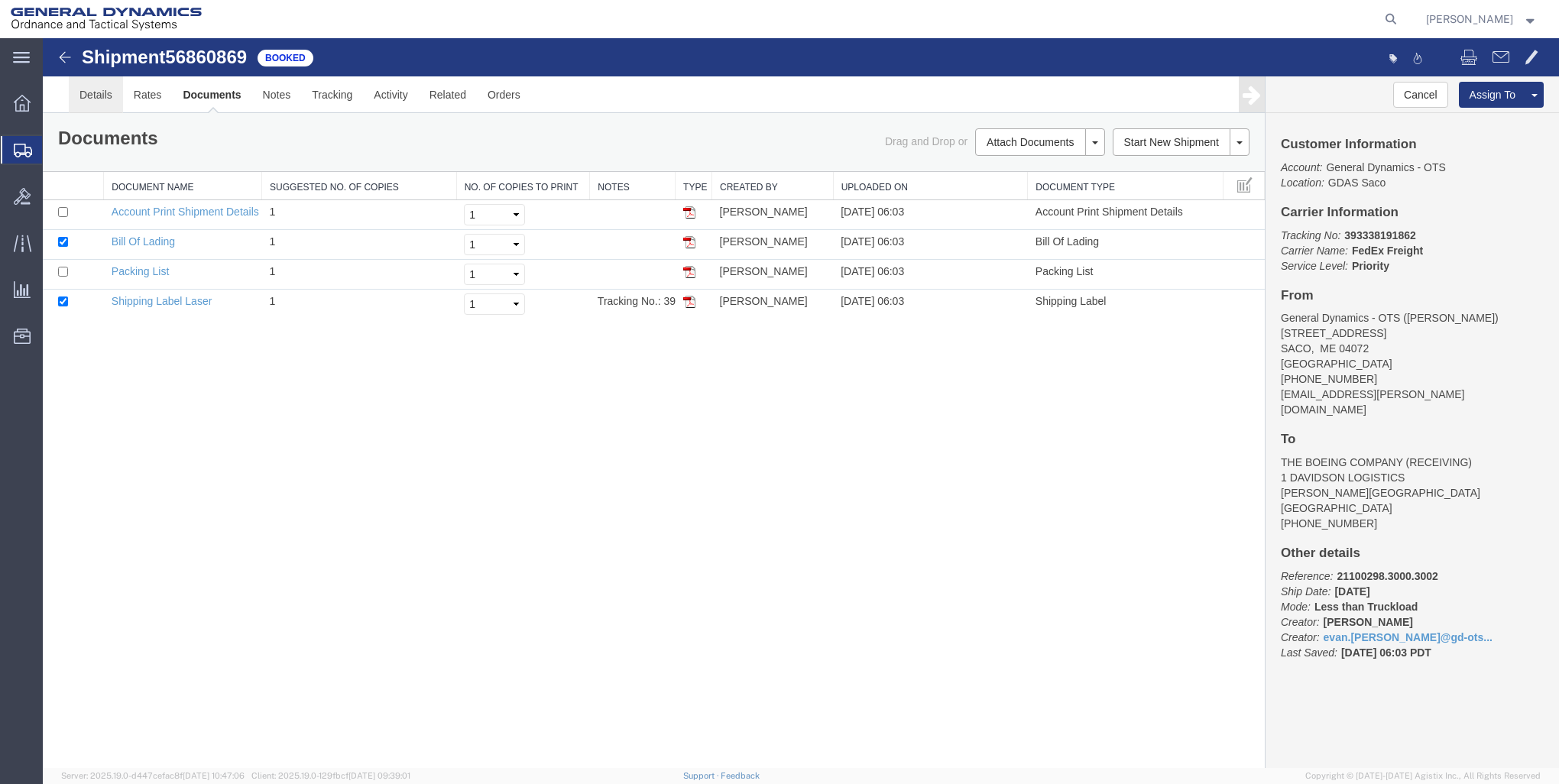
click at [97, 99] on link "Details" at bounding box center [96, 95] width 54 height 37
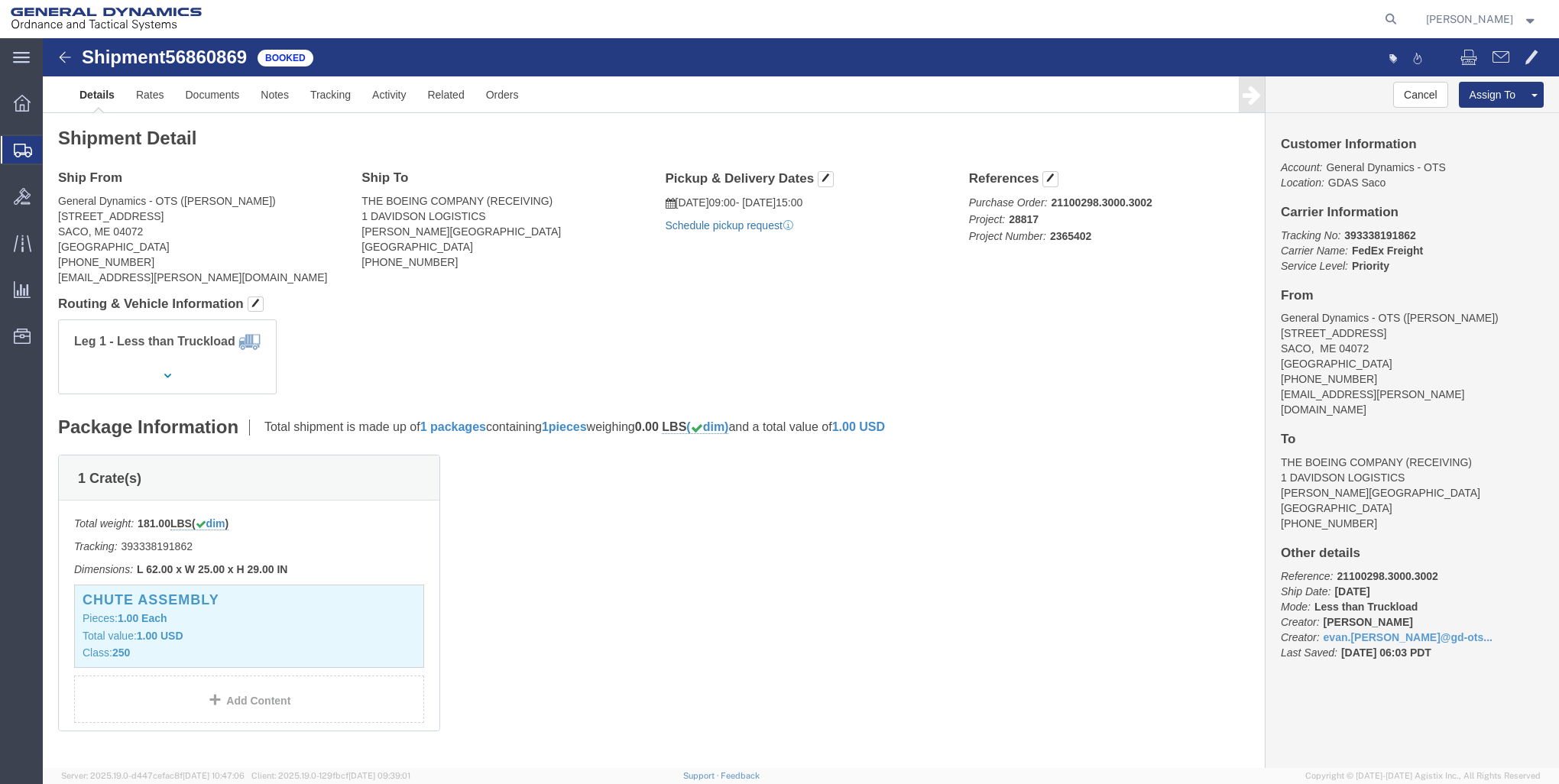
click link "Schedule pickup request"
click div "Leg 1 - Less than Truckload"
